Goal: Find specific fact: Find specific fact

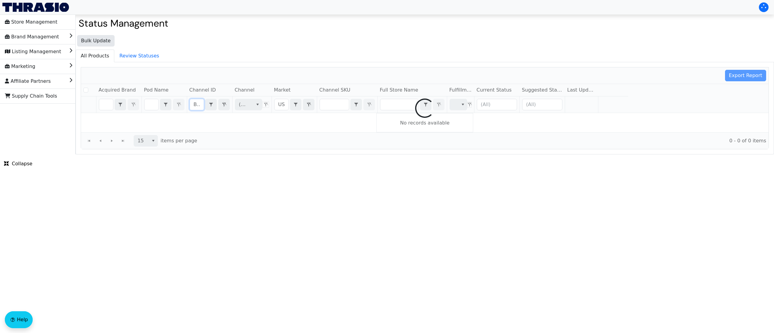
checkbox input "false"
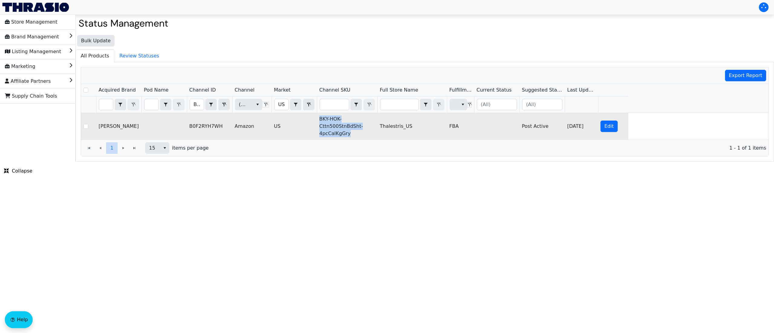
copy tr "BKY-HOK-Cttn500StnBdSht-4pcCalKgGry"
drag, startPoint x: 358, startPoint y: 139, endPoint x: 314, endPoint y: 122, distance: 47.4
click at [314, 122] on tr "[PERSON_NAME] B0F2RYH7WH Amazon US BKY-HOK-Cttn500StnBdSht-4pcCalKgGry Thalestr…" at bounding box center [354, 126] width 547 height 27
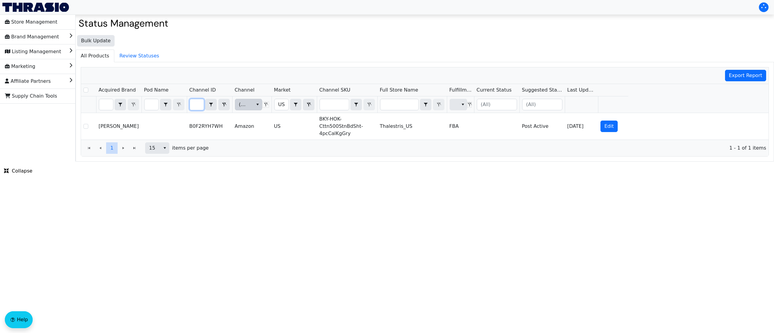
drag, startPoint x: 194, startPoint y: 105, endPoint x: 260, endPoint y: 100, distance: 66.7
click at [260, 100] on tr "B0F2RYH7WH Contains (All) [DEMOGRAPHIC_DATA] Contains (All)" at bounding box center [354, 104] width 547 height 17
type input "B0F2RXFQGG"
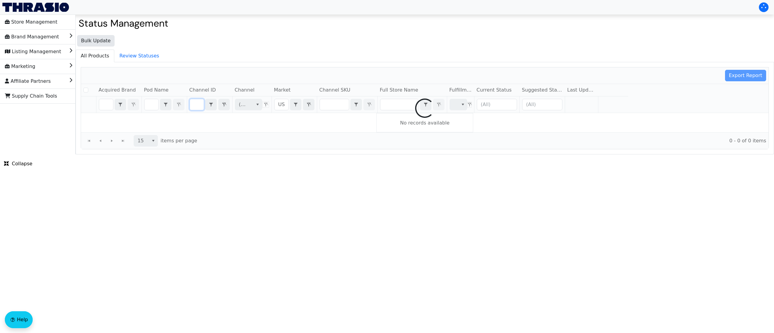
checkbox input "false"
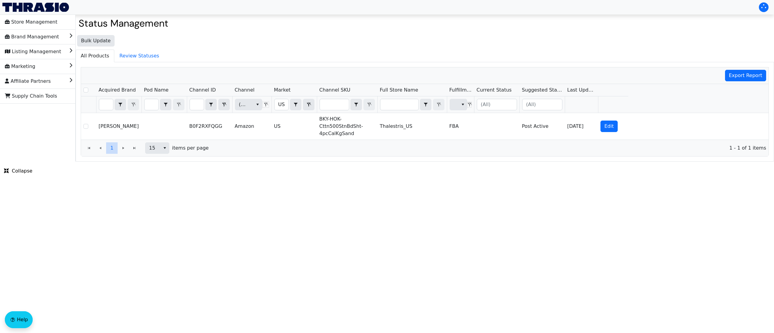
scroll to position [0, 0]
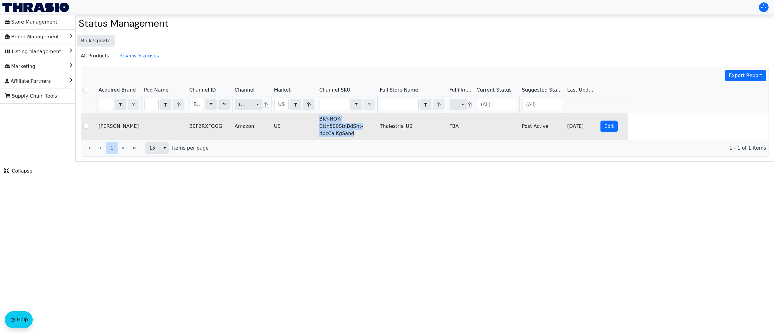
copy tr "BKY-HOK-Cttn500StnBdSht-4pcCalKgSand"
drag, startPoint x: 357, startPoint y: 135, endPoint x: 316, endPoint y: 125, distance: 42.5
click at [316, 125] on tr "[PERSON_NAME] B0F2RXFQGG Amazon US BKY-HOK-Cttn500StnBdSht-4pcCalKgSand Thalest…" at bounding box center [354, 126] width 547 height 27
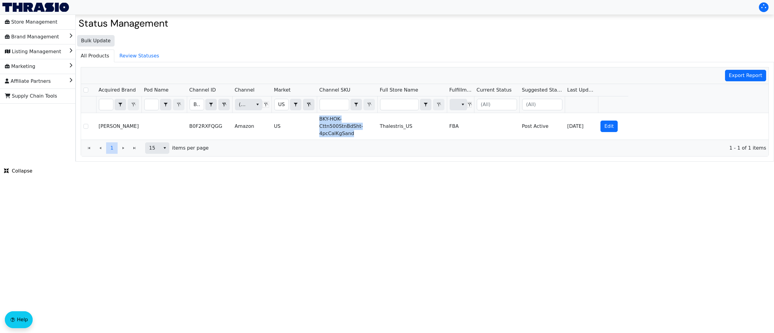
copy tr "BKY-HOK-Cttn500StnBdSht-4pcCalKgSand"
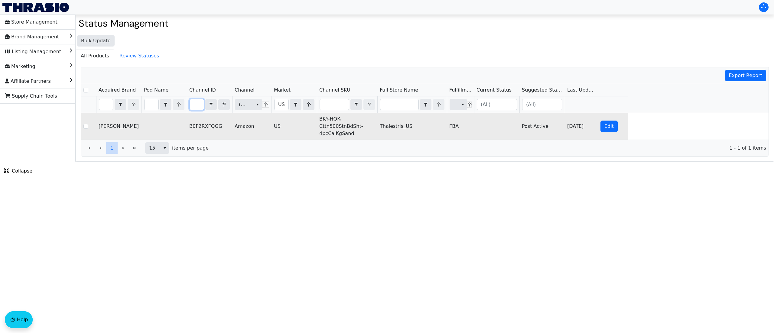
drag, startPoint x: 193, startPoint y: 105, endPoint x: 239, endPoint y: 117, distance: 47.1
click at [239, 117] on div "Acquired Brand Pod Name Channel ID Channel Market Channel SKU Full Store Name F…" at bounding box center [424, 112] width 687 height 56
type input "B0F2RZX856"
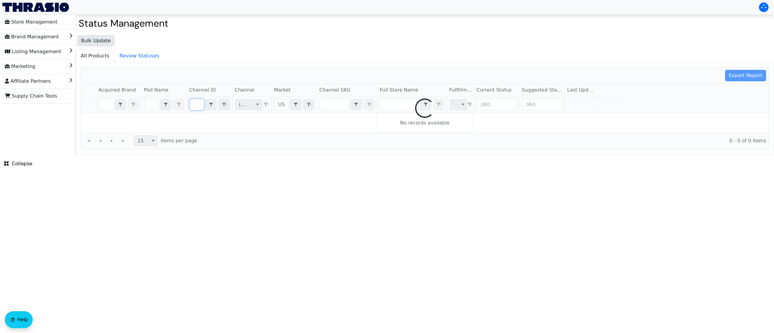
checkbox input "false"
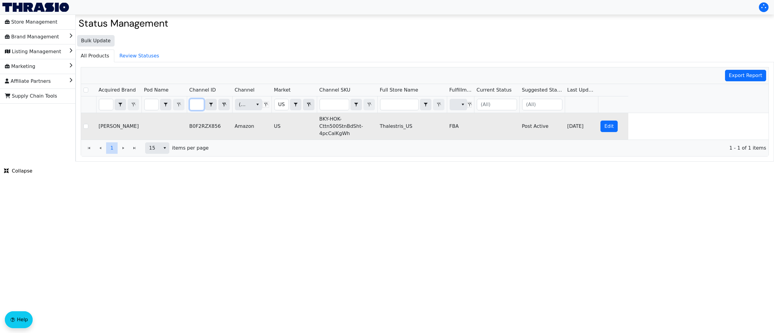
scroll to position [0, 0]
drag, startPoint x: 354, startPoint y: 135, endPoint x: 317, endPoint y: 118, distance: 41.1
click at [317, 118] on td "BKY-HOK-Cttn500StnBdSht-4pcCalKgWh" at bounding box center [347, 126] width 60 height 27
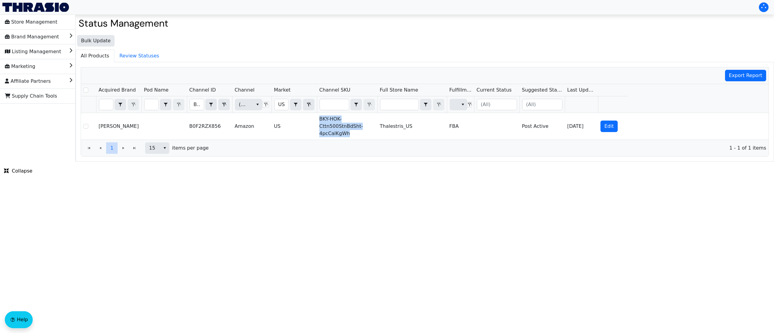
copy td "BKY-HOK-Cttn500StnBdSht-4pcCalKgWh"
drag, startPoint x: 195, startPoint y: 106, endPoint x: 263, endPoint y: 101, distance: 68.2
click at [260, 102] on tr "B0F2RZX856 Contains (All) [DEMOGRAPHIC_DATA] Contains (All)" at bounding box center [354, 104] width 547 height 17
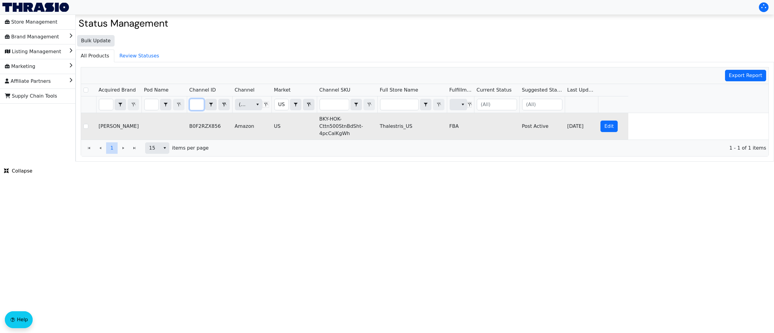
type input "B0F2S4BRCT"
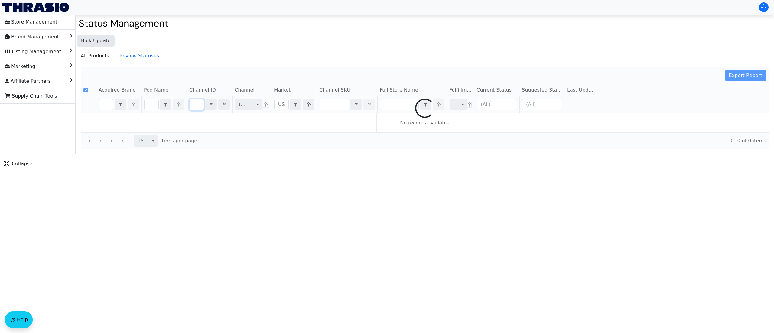
checkbox input "false"
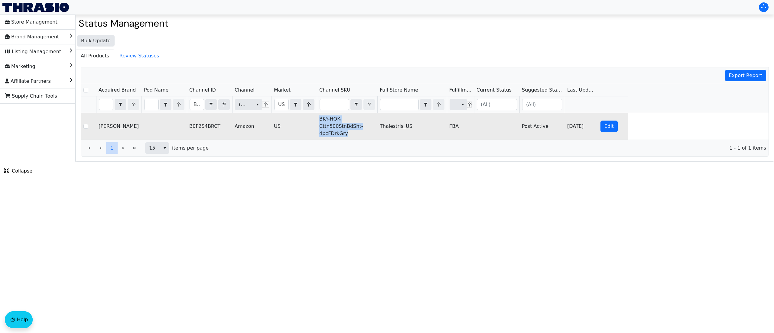
drag, startPoint x: 357, startPoint y: 133, endPoint x: 318, endPoint y: 116, distance: 42.6
click at [318, 116] on td "BKY-HOK-Cttn500StnBdSht-4pcFDrkGry" at bounding box center [347, 126] width 60 height 27
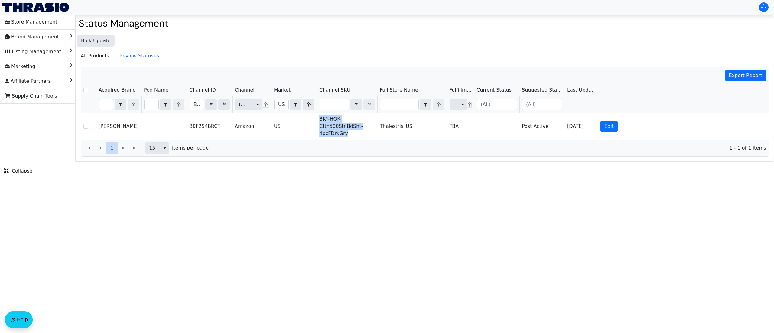
copy td "BKY-HOK-Cttn500StnBdSht-4pcFDrkGry"
drag, startPoint x: 194, startPoint y: 110, endPoint x: 265, endPoint y: 108, distance: 71.1
click at [261, 105] on tr "B0F2S4BRCT Contains (All) [DEMOGRAPHIC_DATA] Contains (All)" at bounding box center [354, 104] width 547 height 17
type input "B0F2S1G5LY"
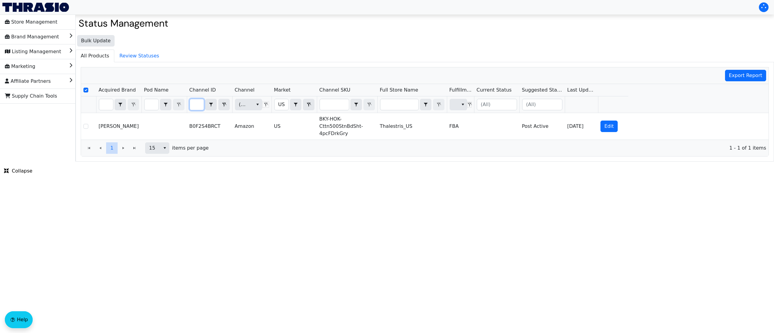
scroll to position [0, 22]
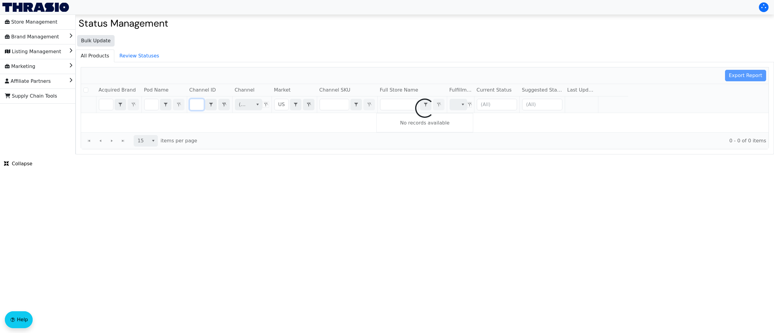
checkbox input "false"
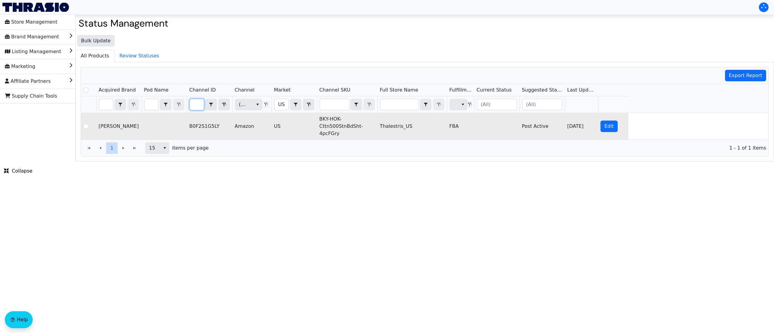
scroll to position [0, 0]
drag, startPoint x: 345, startPoint y: 140, endPoint x: 317, endPoint y: 118, distance: 36.0
click at [317, 118] on td "BKY-HOK-Cttn500StnBdSht-4pcFGry" at bounding box center [347, 126] width 60 height 27
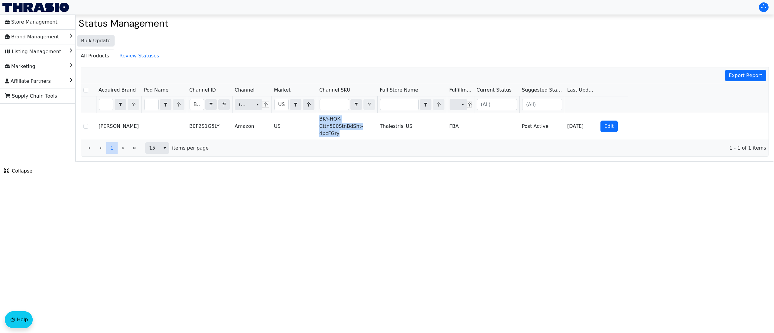
copy td "BKY-HOK-Cttn500StnBdSht-4pcFGry"
drag, startPoint x: 195, startPoint y: 107, endPoint x: 282, endPoint y: 112, distance: 87.2
click at [274, 105] on tr "B0F2S1G5LY Contains (All) [DEMOGRAPHIC_DATA] Contains (All)" at bounding box center [354, 104] width 547 height 17
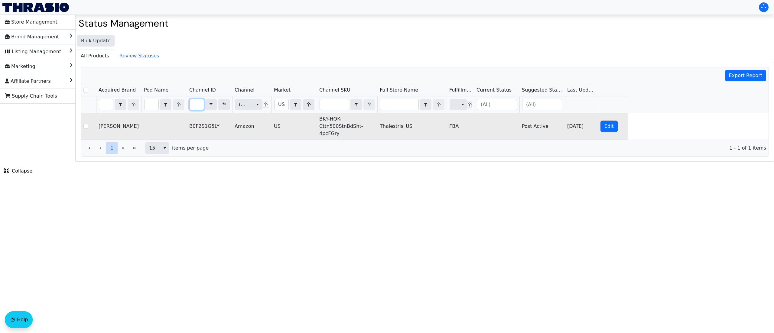
type input "B0F2RC6QZT"
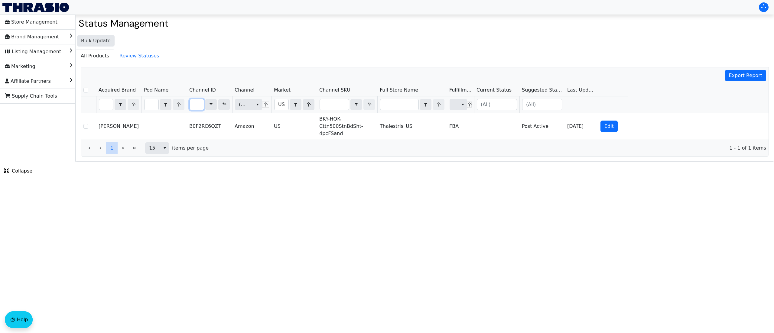
checkbox input "false"
click at [328, 162] on html "Store Management Brand Management Listing Management Marketing Affiliate Partne…" at bounding box center [387, 81] width 774 height 162
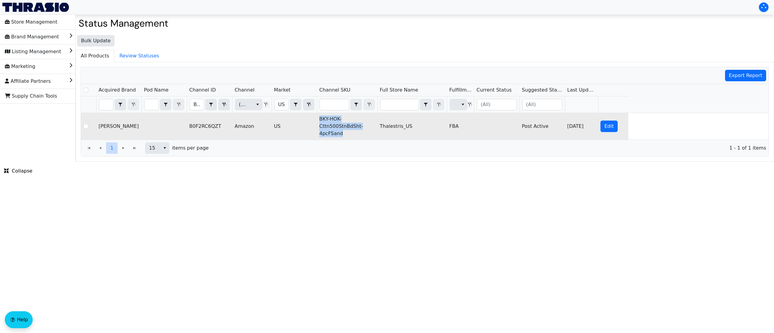
drag, startPoint x: 351, startPoint y: 136, endPoint x: 318, endPoint y: 119, distance: 37.0
click at [318, 119] on td "BKY-HOK-Cttn500StnBdSht-4pcFSand" at bounding box center [347, 126] width 60 height 27
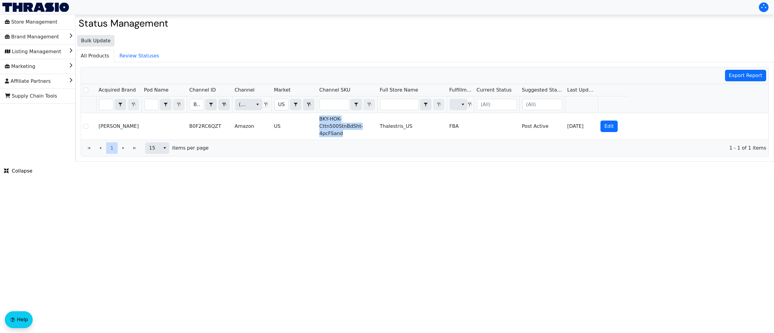
copy td "BKY-HOK-Cttn500StnBdSht-4pcFSand"
click at [375, 162] on html "Store Management Brand Management Listing Management Marketing Affiliate Partne…" at bounding box center [387, 81] width 774 height 162
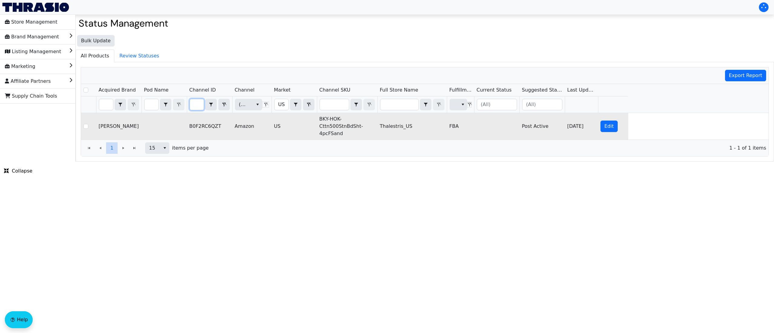
drag, startPoint x: 193, startPoint y: 108, endPoint x: 254, endPoint y: 121, distance: 62.3
click at [253, 120] on div "Acquired Brand Pod Name Channel ID Channel Market Channel SKU Full Store Name F…" at bounding box center [424, 112] width 687 height 56
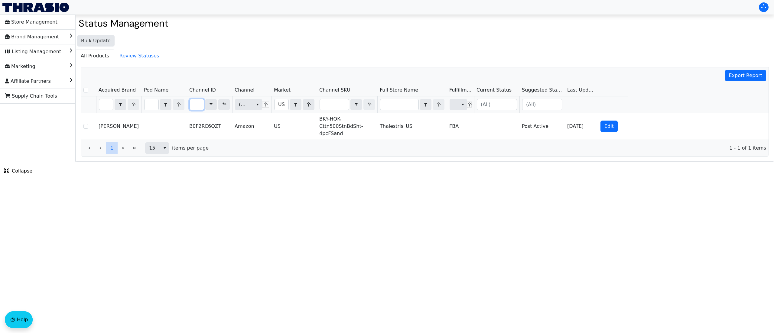
type input "B0F2RSW88X"
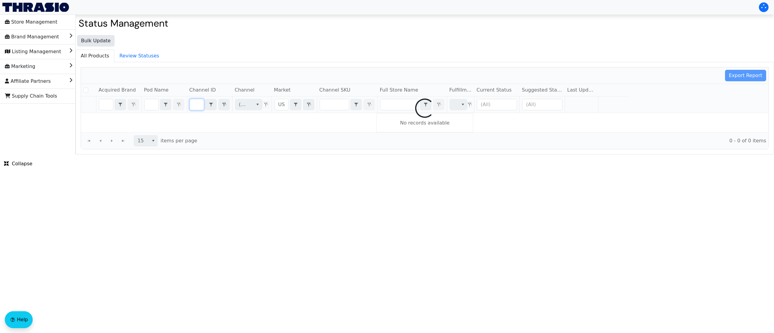
checkbox input "false"
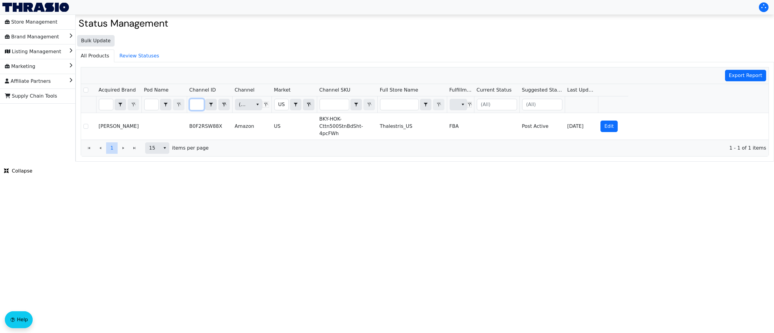
scroll to position [0, 0]
drag, startPoint x: 337, startPoint y: 194, endPoint x: 339, endPoint y: 191, distance: 3.8
click at [337, 162] on html "Store Management Brand Management Listing Management Marketing Affiliate Partne…" at bounding box center [387, 81] width 774 height 162
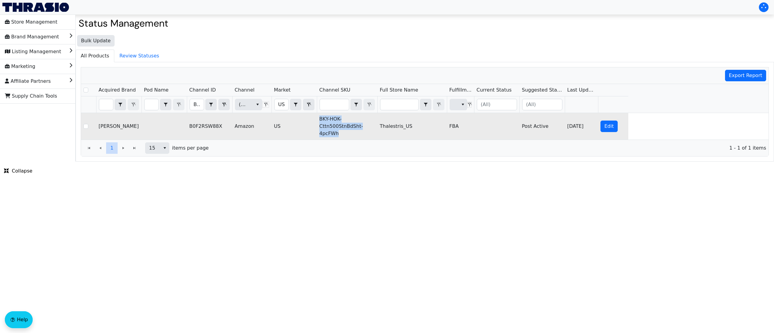
drag, startPoint x: 348, startPoint y: 135, endPoint x: 319, endPoint y: 121, distance: 31.9
click at [319, 121] on td "BKY-HOK-Cttn500StnBdSht-4pcFWh" at bounding box center [347, 126] width 60 height 27
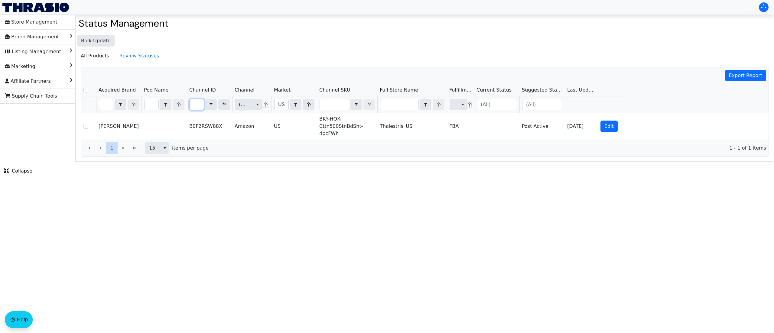
drag, startPoint x: 195, startPoint y: 105, endPoint x: 247, endPoint y: 94, distance: 53.1
click at [247, 94] on thead "Acquired Brand Pod Name Channel ID Channel Market Channel SKU Full Store Name F…" at bounding box center [354, 98] width 547 height 29
type input "B0F2RJMNH2"
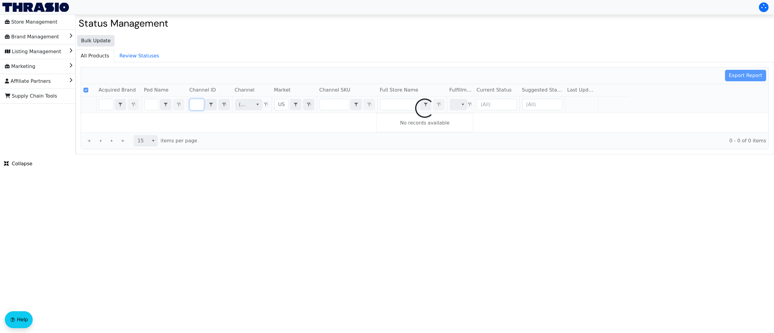
scroll to position [0, 26]
checkbox input "false"
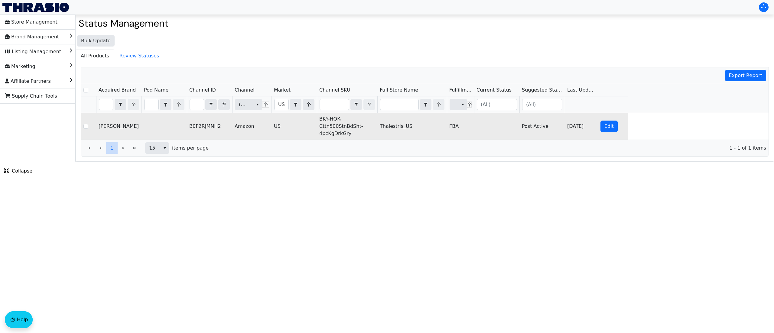
scroll to position [0, 0]
drag, startPoint x: 354, startPoint y: 131, endPoint x: 319, endPoint y: 121, distance: 36.4
click at [319, 121] on td "BKY-HOK-Cttn500StnBdSht-4pcKgDrkGry" at bounding box center [347, 126] width 60 height 27
click at [351, 136] on td "BKY-HOK-Cttn500StnBdSht-4pcKgDrkGry" at bounding box center [347, 126] width 60 height 27
drag, startPoint x: 352, startPoint y: 138, endPoint x: 319, endPoint y: 123, distance: 36.2
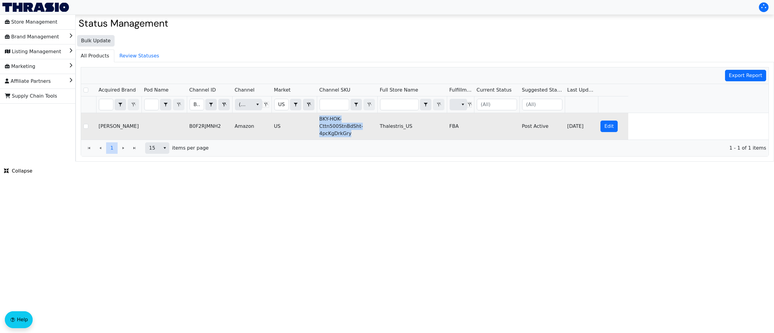
click at [319, 123] on td "BKY-HOK-Cttn500StnBdSht-4pcKgDrkGry" at bounding box center [347, 126] width 60 height 27
drag, startPoint x: 193, startPoint y: 107, endPoint x: 226, endPoint y: 117, distance: 34.2
click at [226, 117] on div "Acquired Brand Pod Name Channel ID Channel Market Channel SKU Full Store Name F…" at bounding box center [424, 112] width 687 height 56
type input "B0F2S12G61"
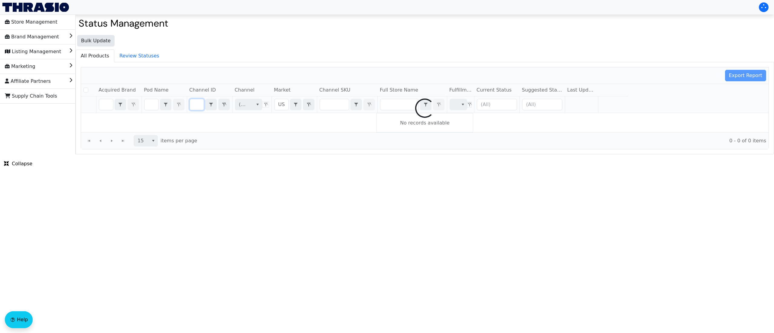
checkbox input "false"
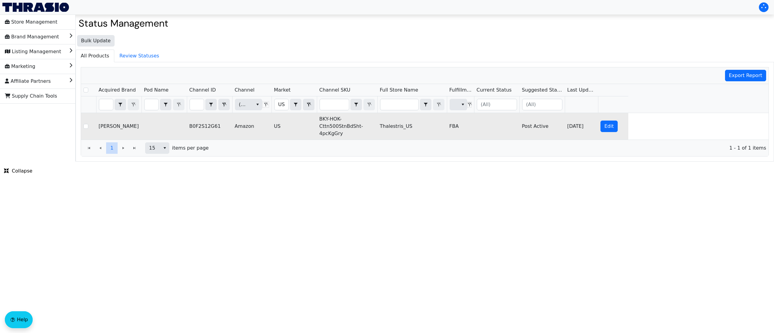
scroll to position [0, 0]
drag, startPoint x: 347, startPoint y: 139, endPoint x: 320, endPoint y: 118, distance: 34.8
click at [320, 118] on td "BKY-HOK-Cttn500StnBdSht-4pcKgGry" at bounding box center [347, 126] width 60 height 27
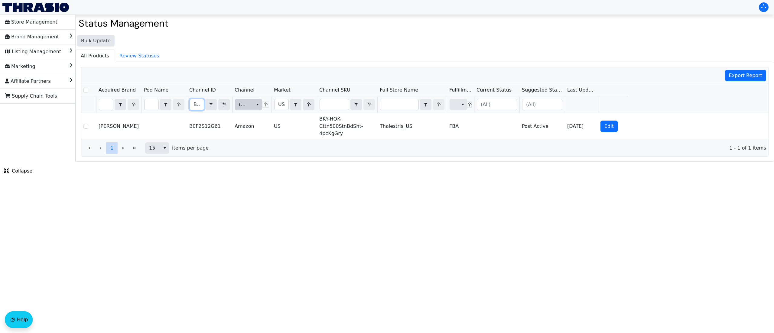
drag, startPoint x: 194, startPoint y: 103, endPoint x: 254, endPoint y: 111, distance: 60.3
click at [252, 111] on tr "B0F2S12G61 Contains (All) [DEMOGRAPHIC_DATA] Contains (All)" at bounding box center [354, 104] width 547 height 17
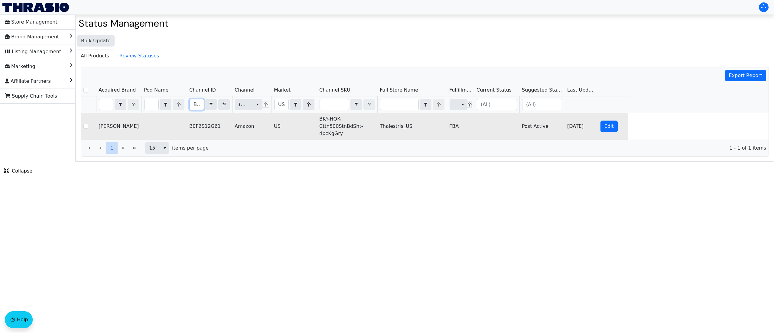
type input "B0F2RJKYG8"
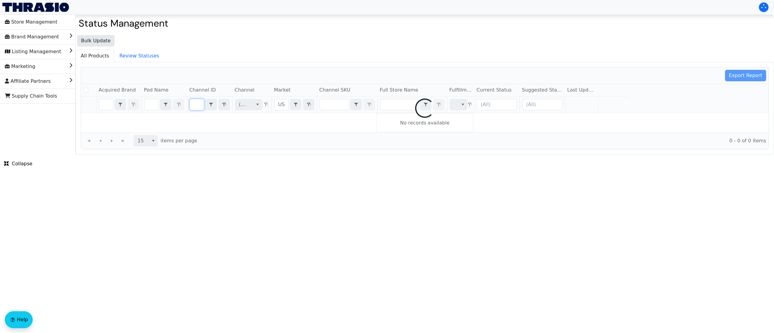
checkbox input "false"
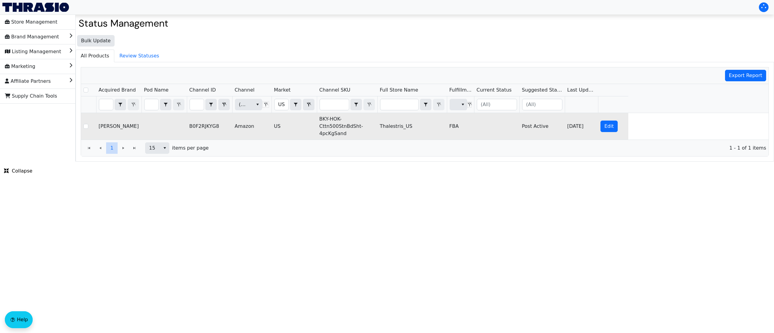
scroll to position [0, 0]
drag, startPoint x: 350, startPoint y: 136, endPoint x: 317, endPoint y: 121, distance: 36.4
click at [317, 121] on td "BKY-HOK-Cttn500StnBdSht-4pcKgSand" at bounding box center [347, 126] width 60 height 27
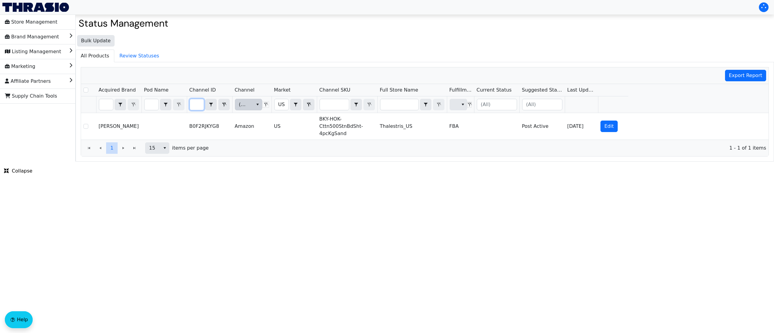
drag, startPoint x: 194, startPoint y: 108, endPoint x: 247, endPoint y: 104, distance: 53.1
click at [247, 104] on tr "B0F2RJKYG8 Contains (All) [DEMOGRAPHIC_DATA] Contains (All)" at bounding box center [354, 104] width 547 height 17
type input "B0F2RQHKX6"
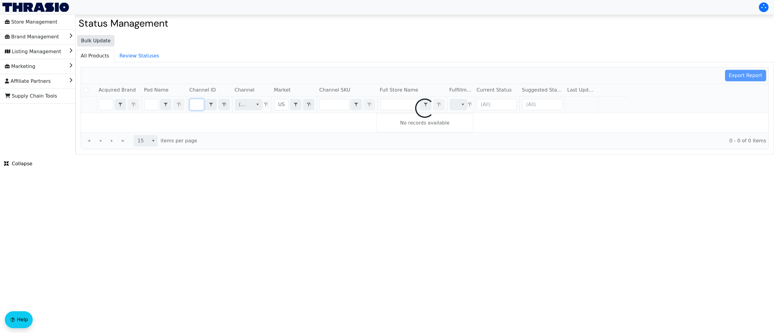
checkbox input "false"
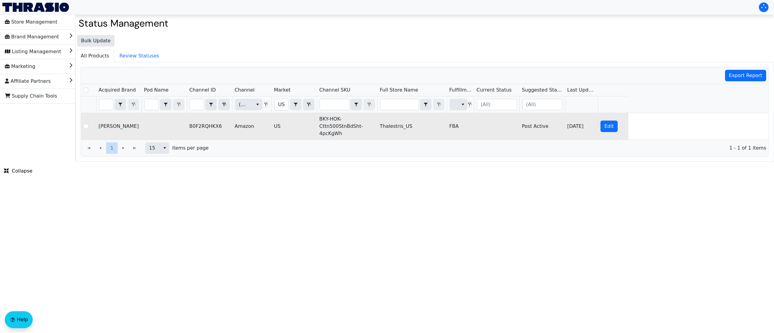
scroll to position [0, 0]
drag, startPoint x: 346, startPoint y: 135, endPoint x: 317, endPoint y: 120, distance: 32.9
click at [317, 120] on td "BKY-HOK-Cttn500StnBdSht-4pcKgWh" at bounding box center [347, 126] width 60 height 27
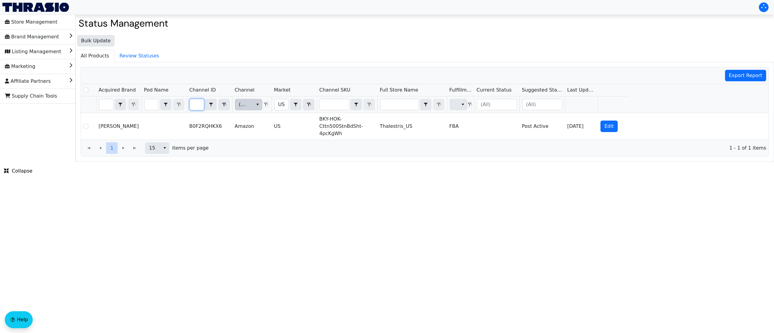
drag, startPoint x: 194, startPoint y: 104, endPoint x: 245, endPoint y: 106, distance: 51.7
click at [245, 106] on tr "B0F2RQHKX6 Contains (All) [DEMOGRAPHIC_DATA] Contains (All)" at bounding box center [354, 104] width 547 height 17
type input "B0F2S6HGVM"
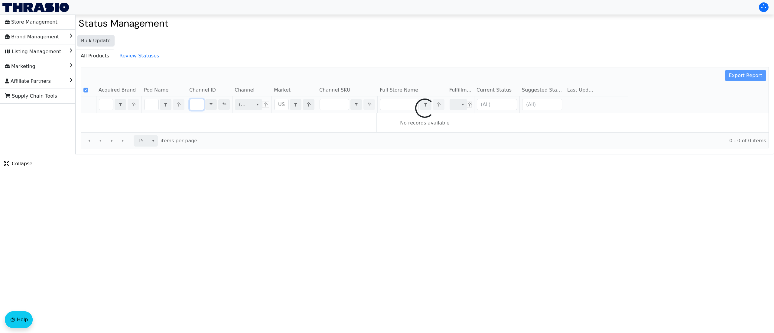
scroll to position [0, 26]
checkbox input "false"
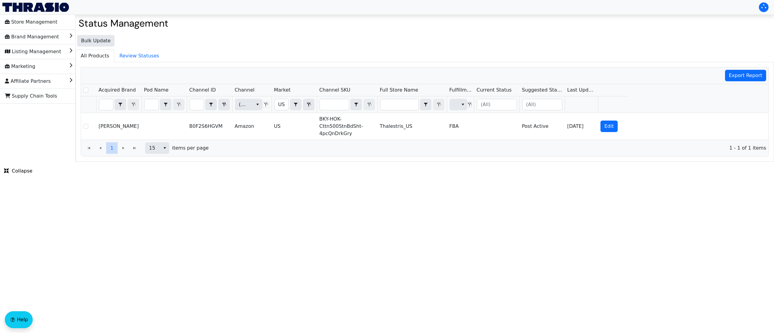
scroll to position [0, 0]
click at [336, 162] on html "Store Management Brand Management Listing Management Marketing Affiliate Partne…" at bounding box center [387, 81] width 774 height 162
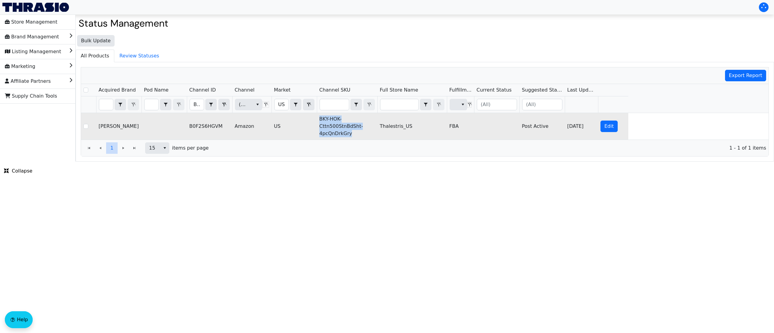
drag, startPoint x: 351, startPoint y: 138, endPoint x: 315, endPoint y: 117, distance: 42.0
click at [315, 117] on tr "[PERSON_NAME] B0F2S6HGVM Amazon US BKY-HOK-Cttn500StnBdSht-4pcQnDrkGry Thalestr…" at bounding box center [354, 126] width 547 height 27
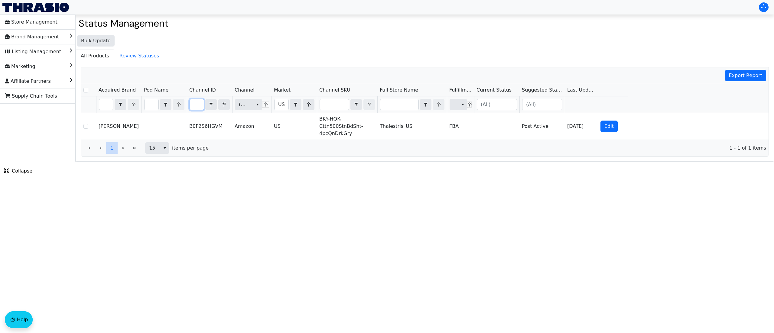
drag, startPoint x: 194, startPoint y: 104, endPoint x: 236, endPoint y: 112, distance: 42.9
click at [236, 112] on tr "B0F2S6HGVM Contains (All) [DEMOGRAPHIC_DATA] Contains (All)" at bounding box center [354, 104] width 547 height 17
type input "B0F2RNY4X5"
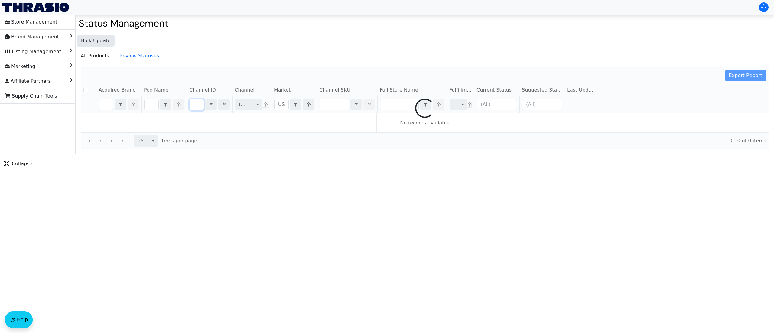
checkbox input "false"
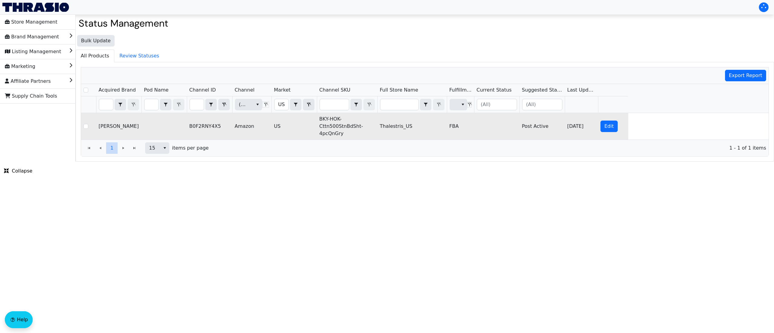
scroll to position [0, 0]
drag, startPoint x: 347, startPoint y: 137, endPoint x: 319, endPoint y: 123, distance: 31.2
click at [319, 123] on td "BKY-HOK-Cttn500StnBdSht-4pcQnGry" at bounding box center [347, 126] width 60 height 27
drag, startPoint x: 193, startPoint y: 106, endPoint x: 242, endPoint y: 121, distance: 51.2
click at [244, 115] on div "Acquired Brand Pod Name Channel ID Channel Market Channel SKU Full Store Name F…" at bounding box center [424, 112] width 687 height 56
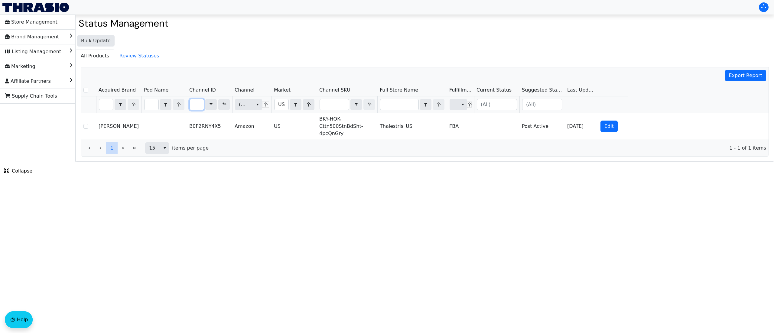
type input "B0F2RFRGKN"
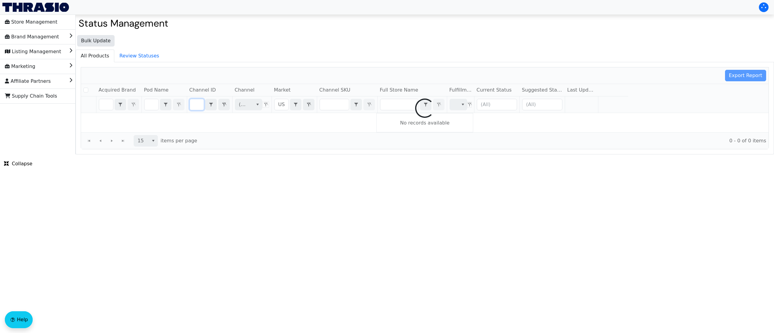
checkbox input "false"
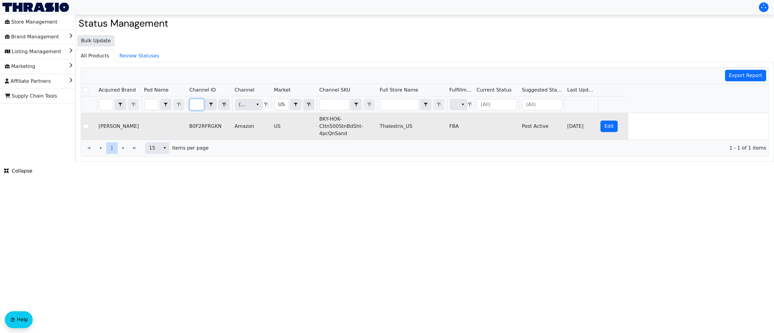
scroll to position [0, 0]
drag, startPoint x: 351, startPoint y: 133, endPoint x: 317, endPoint y: 122, distance: 35.8
click at [317, 122] on td "BKY-HOK-Cttn500StnBdSht-4pcQnSand" at bounding box center [347, 126] width 60 height 27
drag, startPoint x: 193, startPoint y: 107, endPoint x: 300, endPoint y: 118, distance: 108.1
click at [300, 118] on div "Acquired Brand Pod Name Channel ID Channel Market Channel SKU Full Store Name F…" at bounding box center [424, 112] width 687 height 56
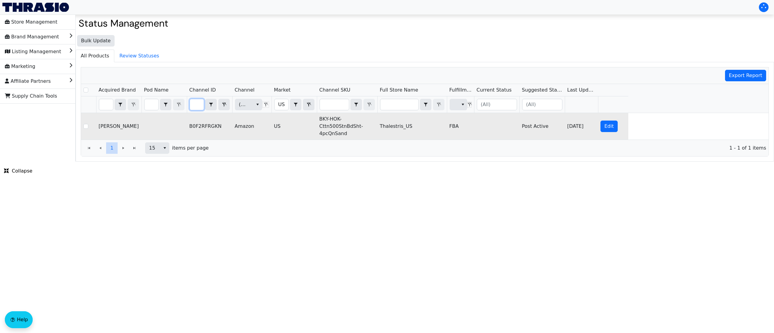
type input "B0F2S5K14M"
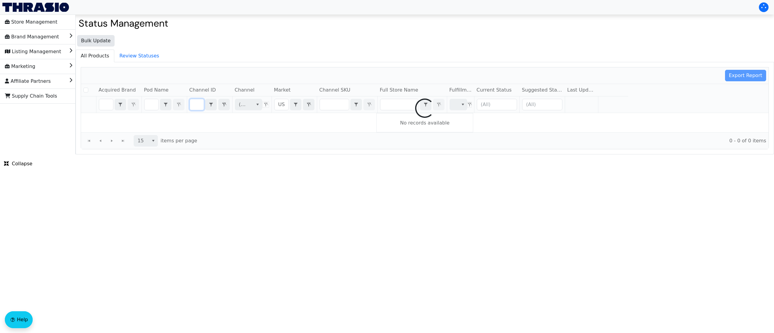
checkbox input "false"
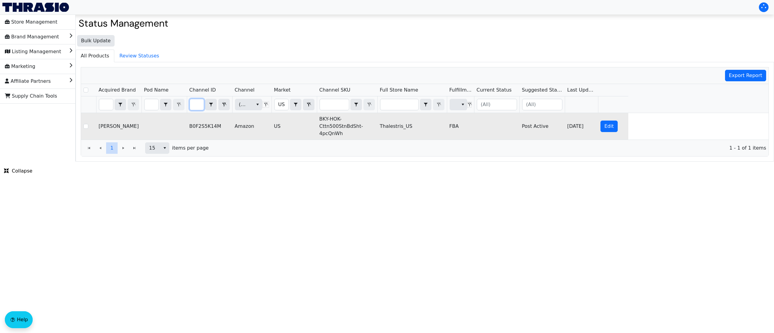
type input "B0F2S5K14M"
drag, startPoint x: 347, startPoint y: 137, endPoint x: 314, endPoint y: 123, distance: 36.6
click at [314, 123] on tr "[PERSON_NAME] B0F2S5K14M Amazon US BKY-HOK-Cttn500StnBdSht-4pcQnWh Thalestris_U…" at bounding box center [354, 126] width 547 height 27
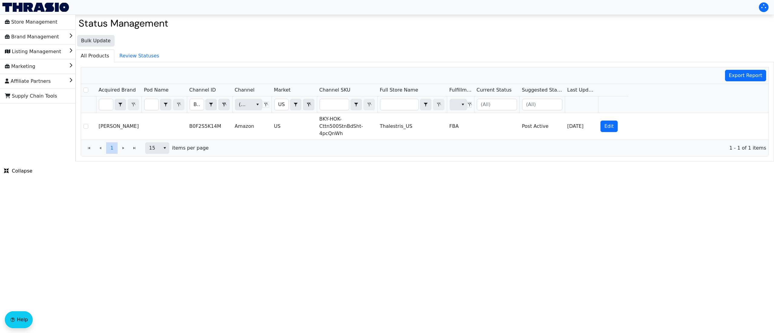
drag, startPoint x: 376, startPoint y: 187, endPoint x: 406, endPoint y: 195, distance: 31.2
click at [402, 162] on html "Store Management Brand Management Listing Management Marketing Affiliate Partne…" at bounding box center [387, 81] width 774 height 162
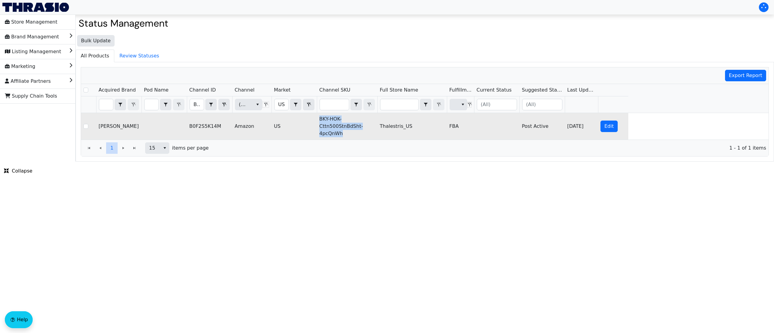
drag, startPoint x: 348, startPoint y: 140, endPoint x: 311, endPoint y: 116, distance: 43.4
click at [311, 116] on tr "[PERSON_NAME] B0F2S5K14M Amazon US BKY-HOK-Cttn500StnBdSht-4pcQnWh Thalestris_U…" at bounding box center [354, 126] width 547 height 27
